Goal: Task Accomplishment & Management: Manage account settings

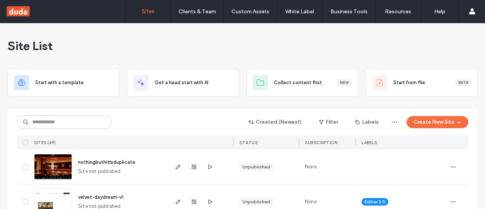
click at [0, 209] on div at bounding box center [0, 209] width 0 height 0
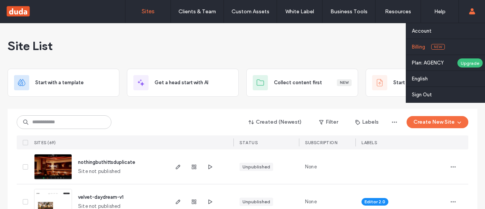
click at [441, 41] on link "Billing New" at bounding box center [448, 47] width 73 height 16
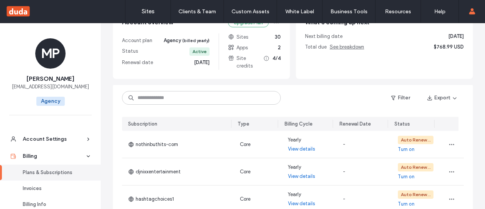
scroll to position [76, 0]
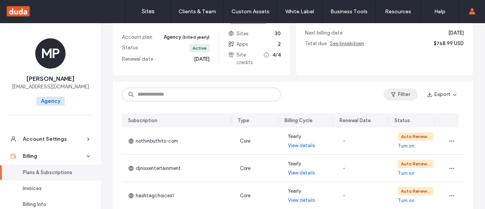
click at [391, 97] on icon "button" at bounding box center [394, 94] width 6 height 6
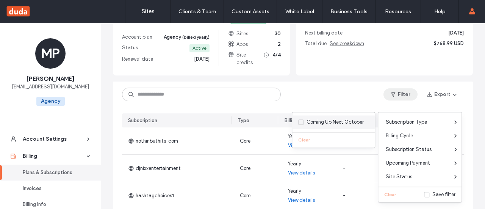
click at [300, 119] on span at bounding box center [300, 121] width 5 height 5
click at [307, 121] on div "Coming Up Next October" at bounding box center [335, 122] width 57 height 8
click at [329, 103] on div "Filter Export" at bounding box center [293, 95] width 360 height 26
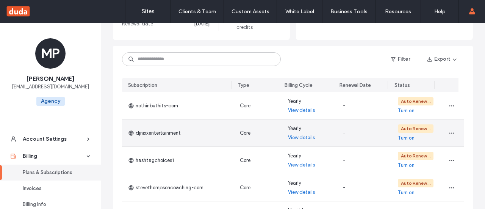
scroll to position [114, 0]
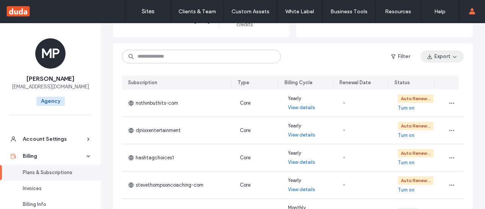
click at [451, 62] on span "button" at bounding box center [455, 56] width 8 height 11
click at [429, 86] on div "All" at bounding box center [425, 84] width 68 height 14
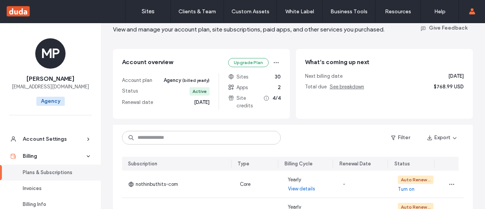
scroll to position [49, 0]
